Goal: Find specific page/section: Find specific page/section

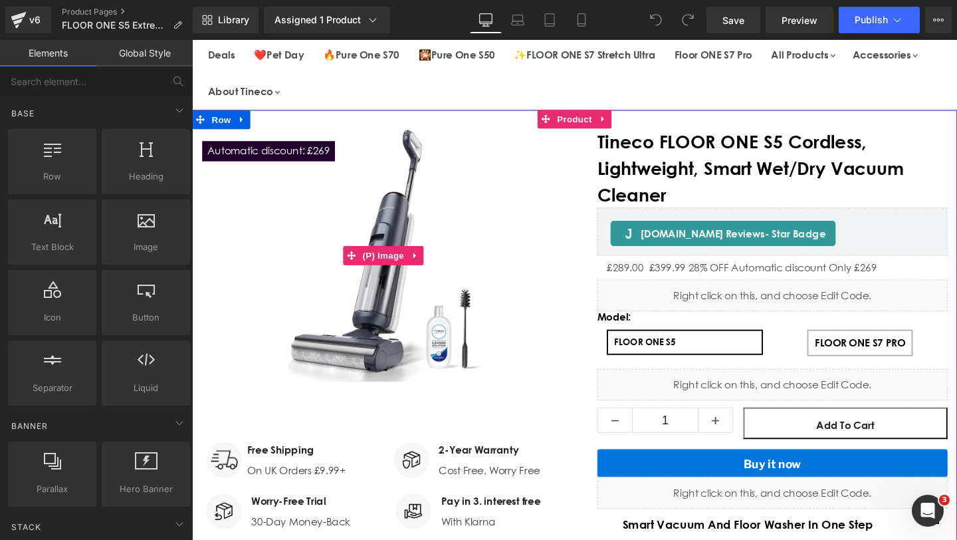
scroll to position [90, 0]
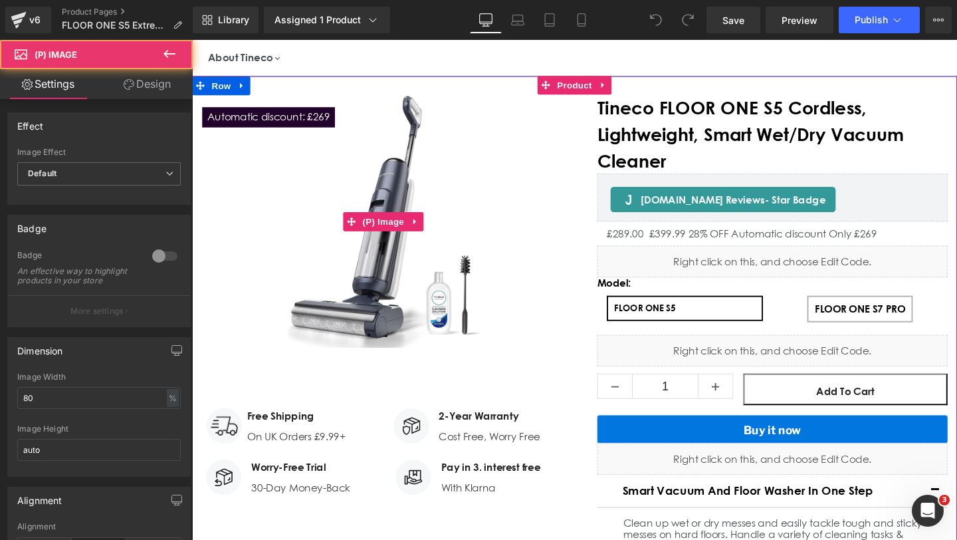
click at [437, 268] on img "Main content" at bounding box center [394, 231] width 306 height 306
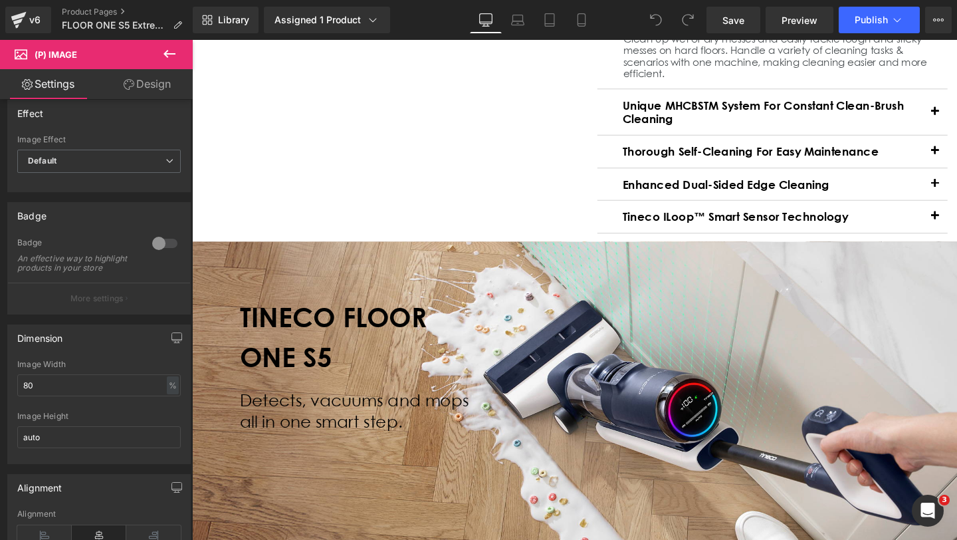
scroll to position [646, 0]
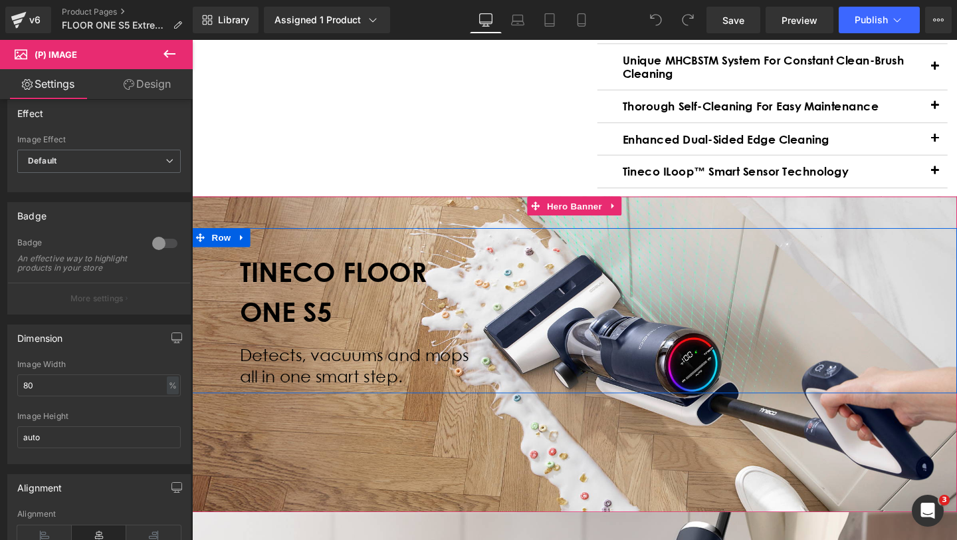
click at [504, 254] on div "TINECO FLOOR ONE S5 Heading Detects, vacuums and mops all in one smart step. Te…" at bounding box center [373, 328] width 280 height 154
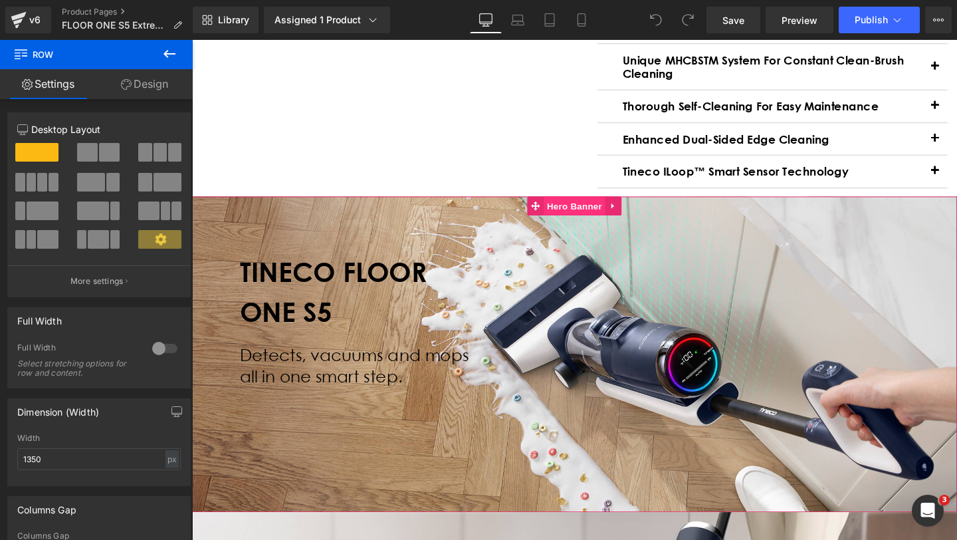
click at [591, 217] on span "Hero Banner" at bounding box center [593, 215] width 64 height 20
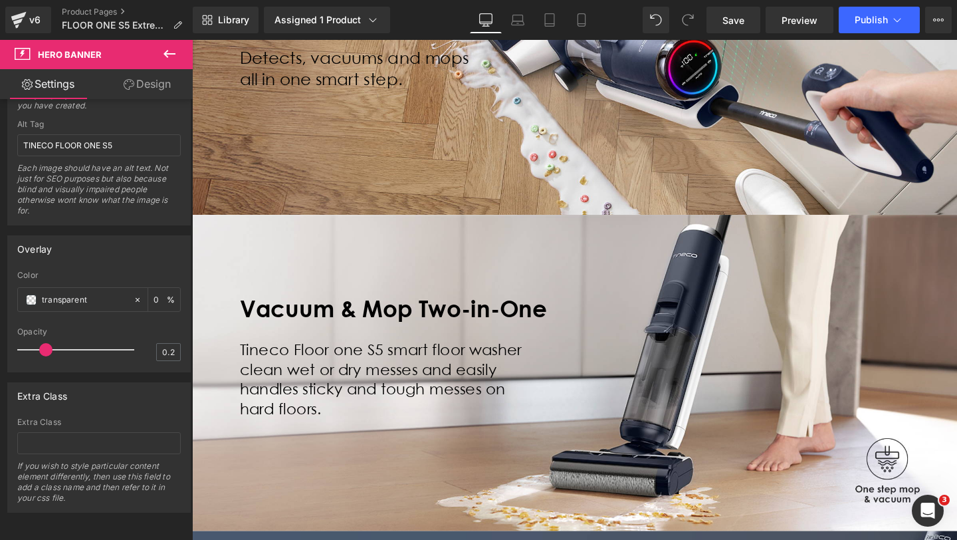
scroll to position [1062, 0]
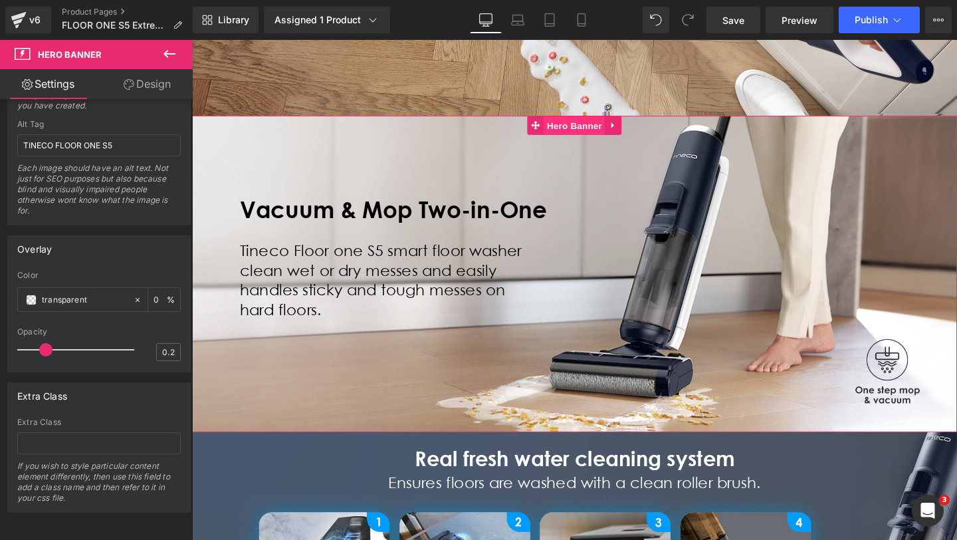
click at [599, 130] on span "Hero Banner" at bounding box center [593, 130] width 64 height 20
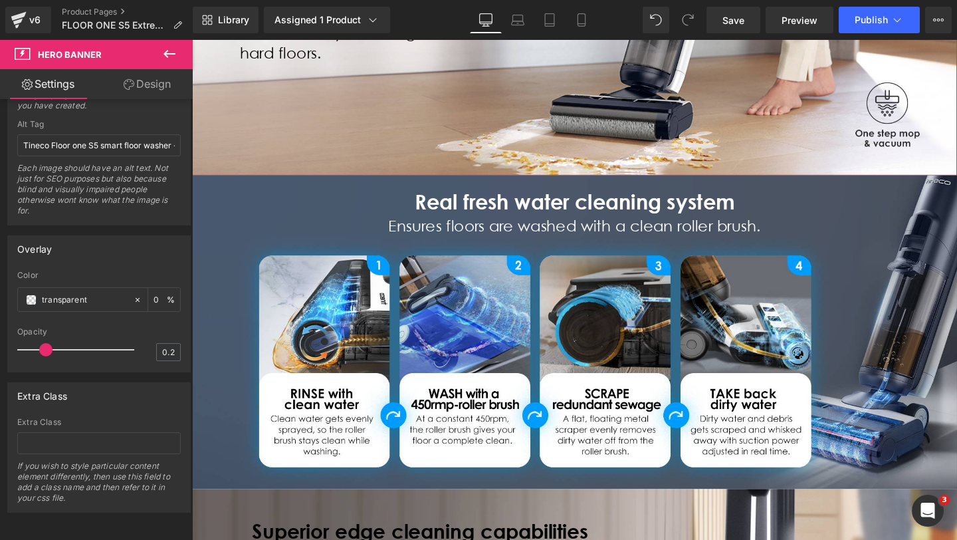
scroll to position [1343, 0]
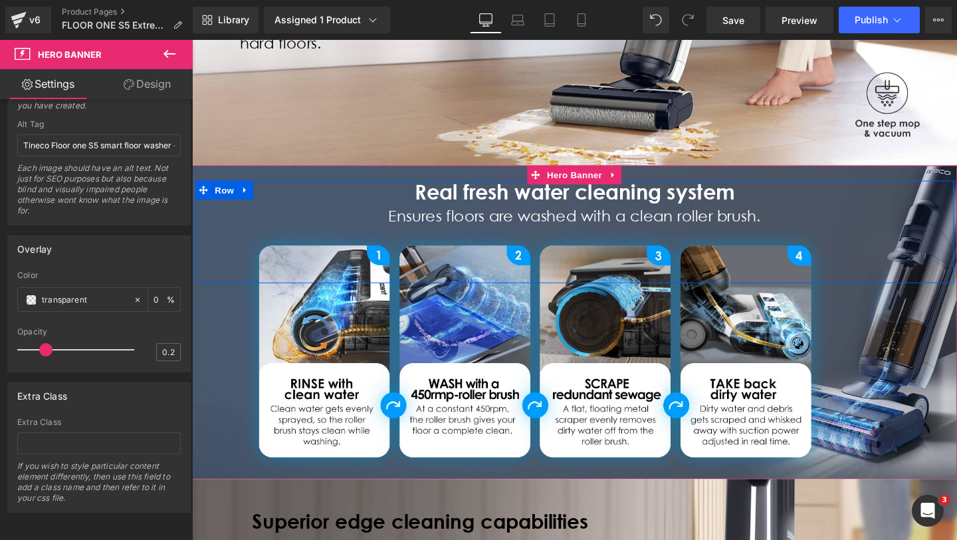
click at [350, 286] on div "Real fresh water cleaning system Text Block Ensures floors are washed with a cl…" at bounding box center [593, 241] width 797 height 108
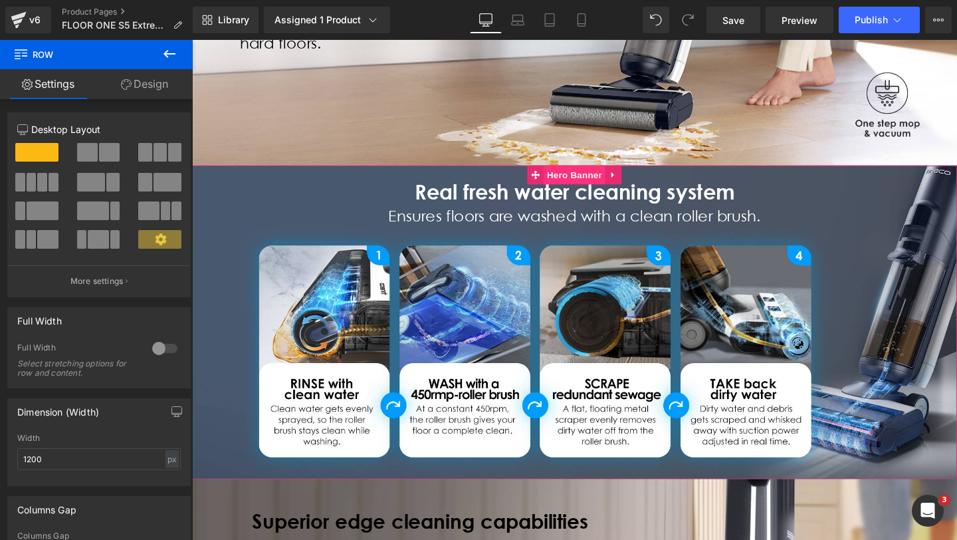
click at [591, 182] on span "Hero Banner" at bounding box center [593, 181] width 64 height 20
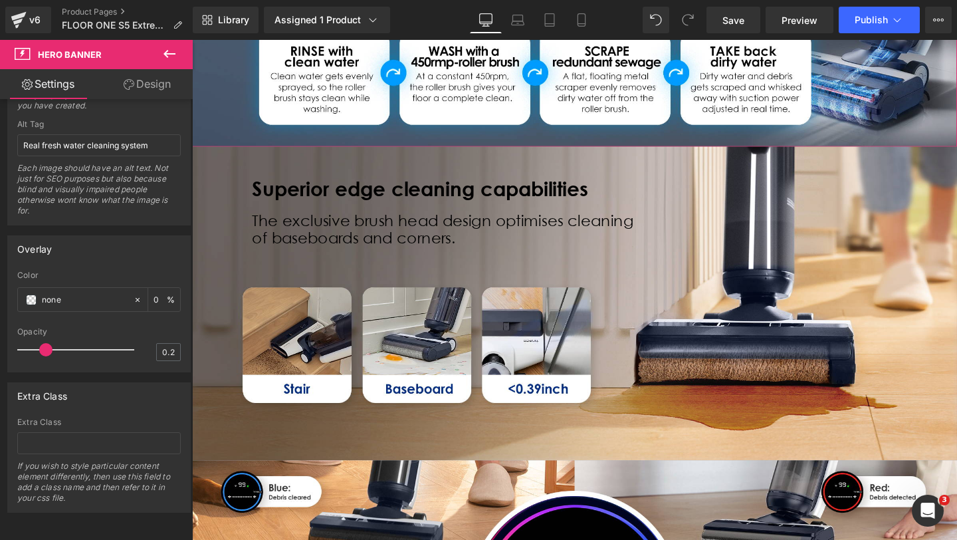
scroll to position [1706, 0]
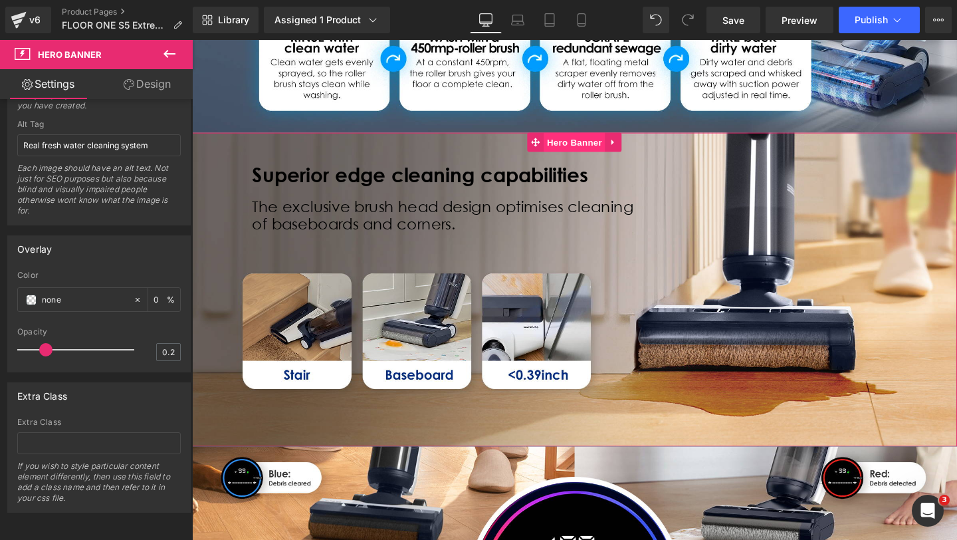
click at [585, 150] on span "Hero Banner" at bounding box center [593, 148] width 64 height 20
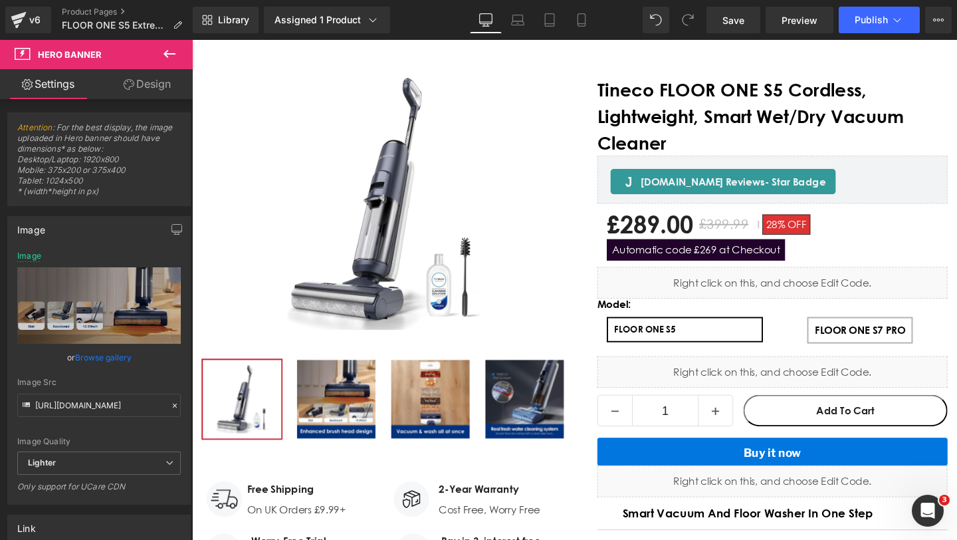
scroll to position [4732, 0]
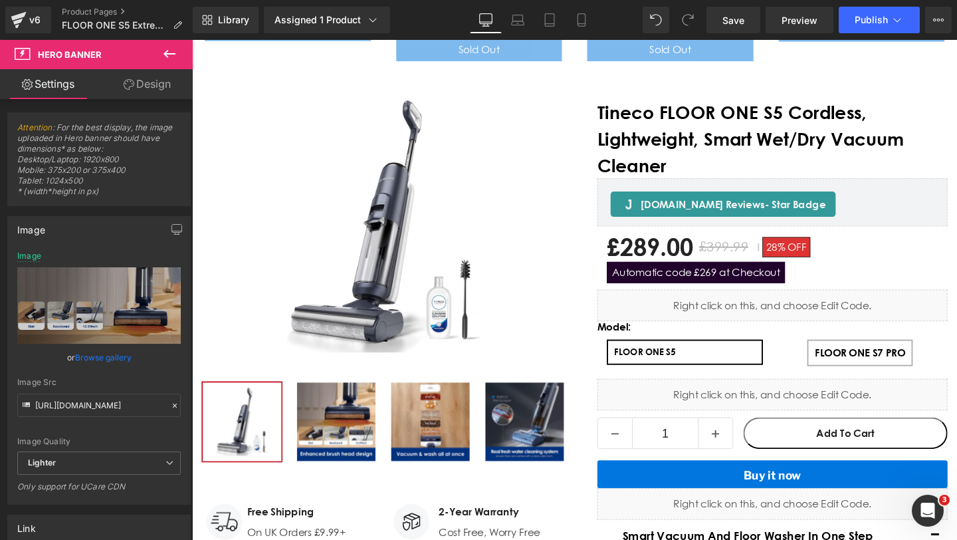
click at [366, 194] on img "Main content" at bounding box center [394, 236] width 306 height 306
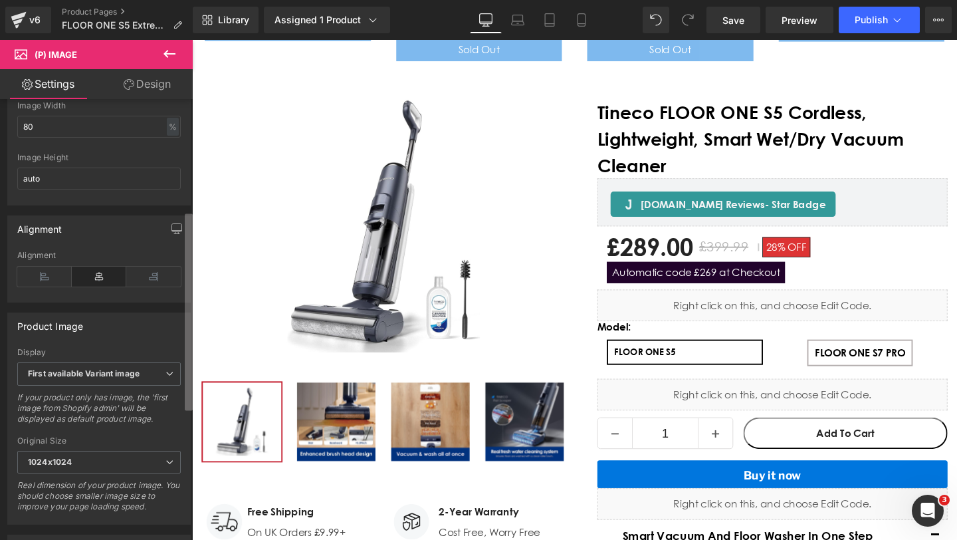
scroll to position [293, 0]
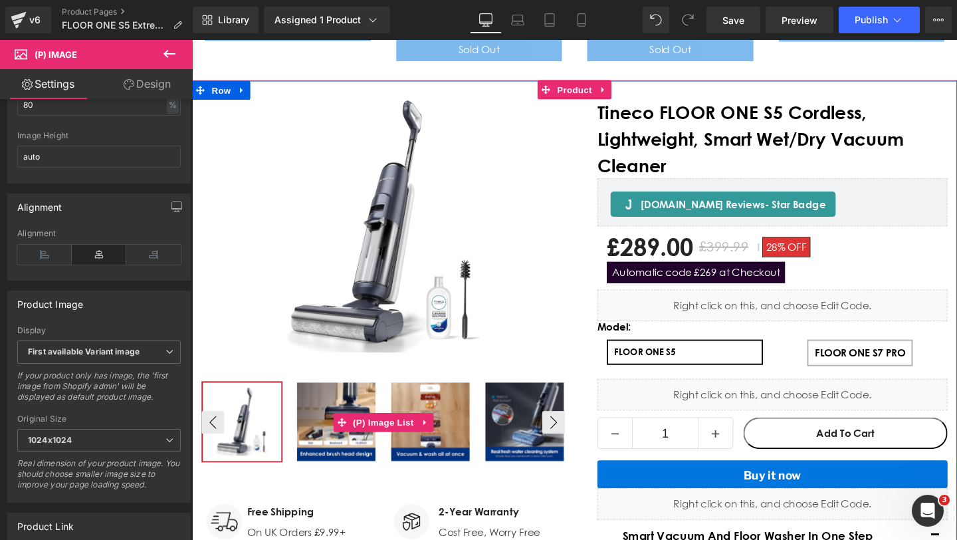
click at [332, 408] on img "Main content" at bounding box center [343, 441] width 82 height 82
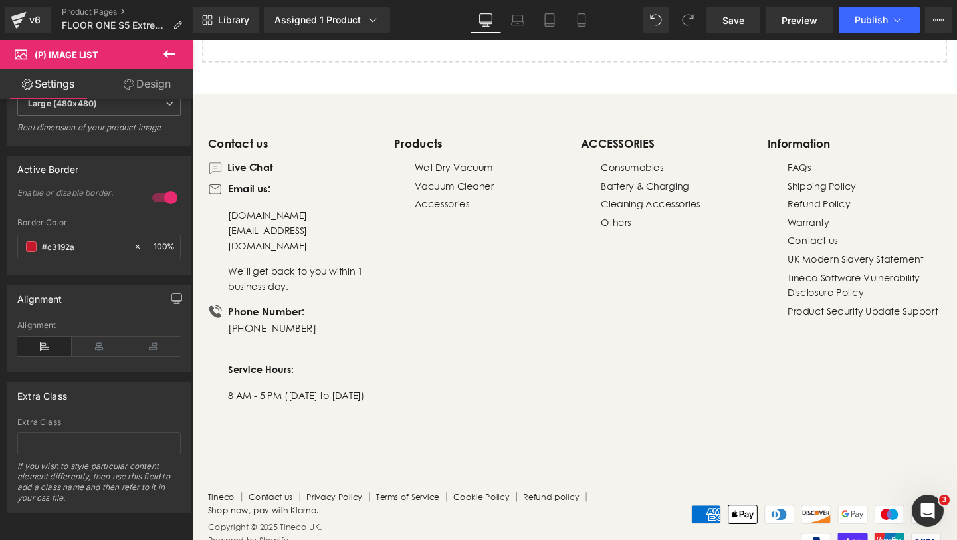
scroll to position [5660, 0]
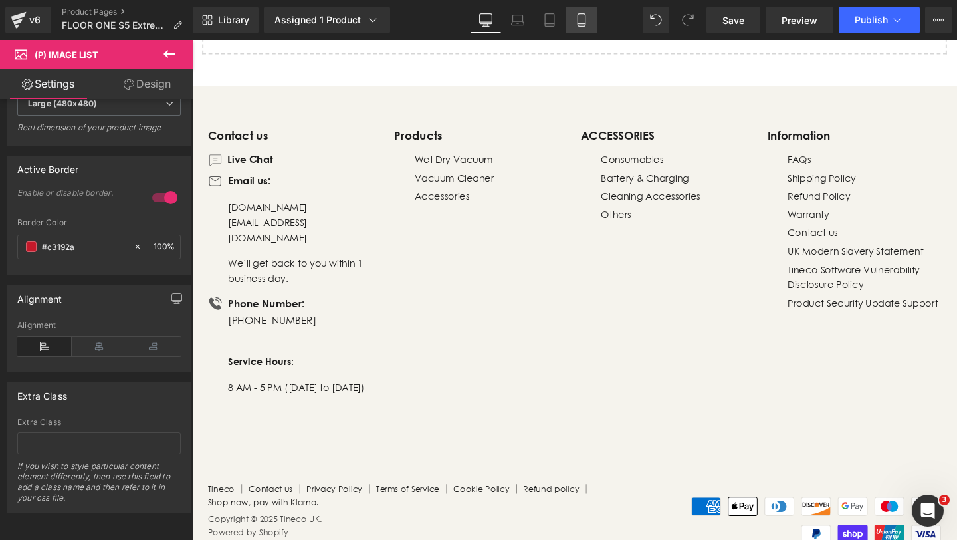
click at [585, 21] on icon at bounding box center [581, 19] width 13 height 13
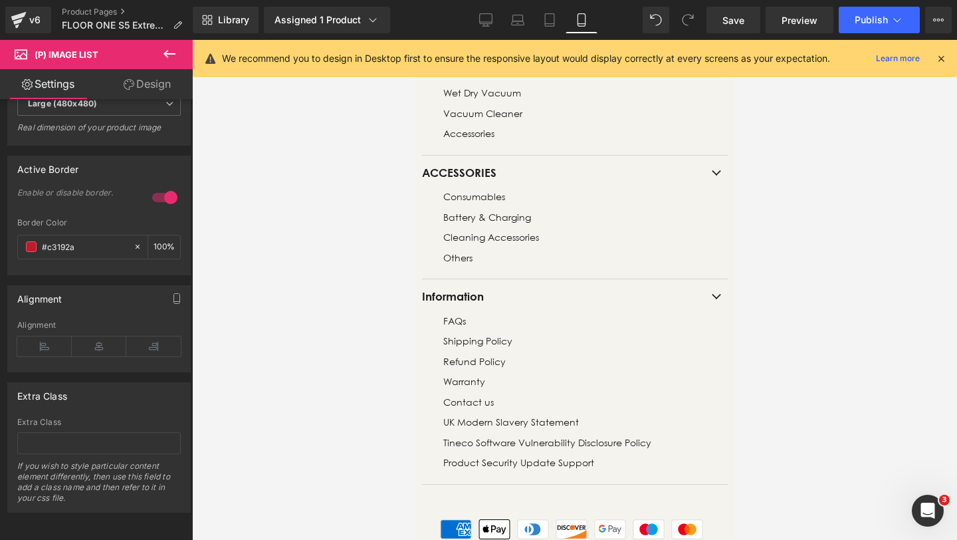
scroll to position [7443, 0]
